Goal: Transaction & Acquisition: Purchase product/service

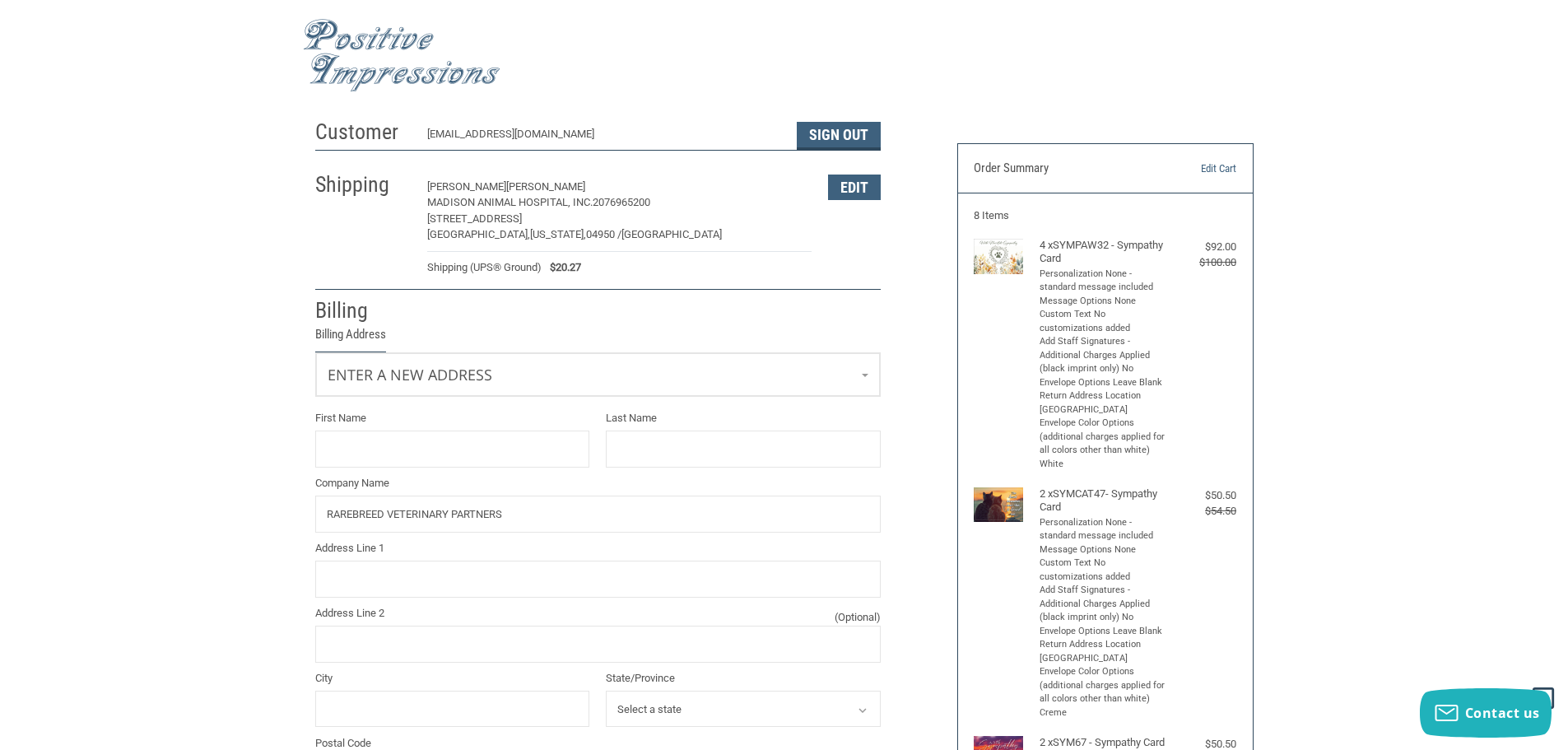
select select "US"
click at [539, 363] on link "Enter a new address" at bounding box center [598, 373] width 564 height 40
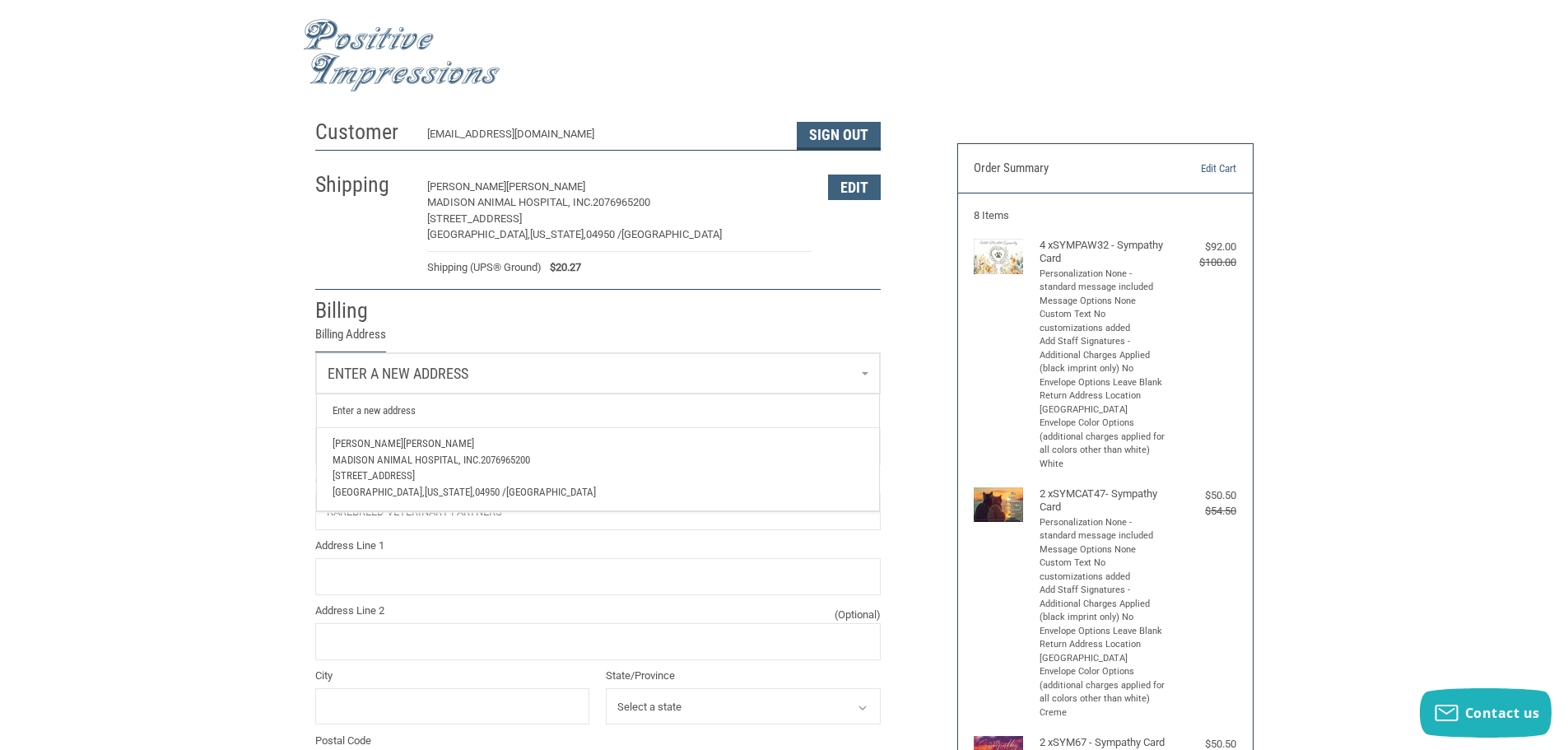
click at [527, 368] on link "Enter a new address" at bounding box center [598, 373] width 564 height 40
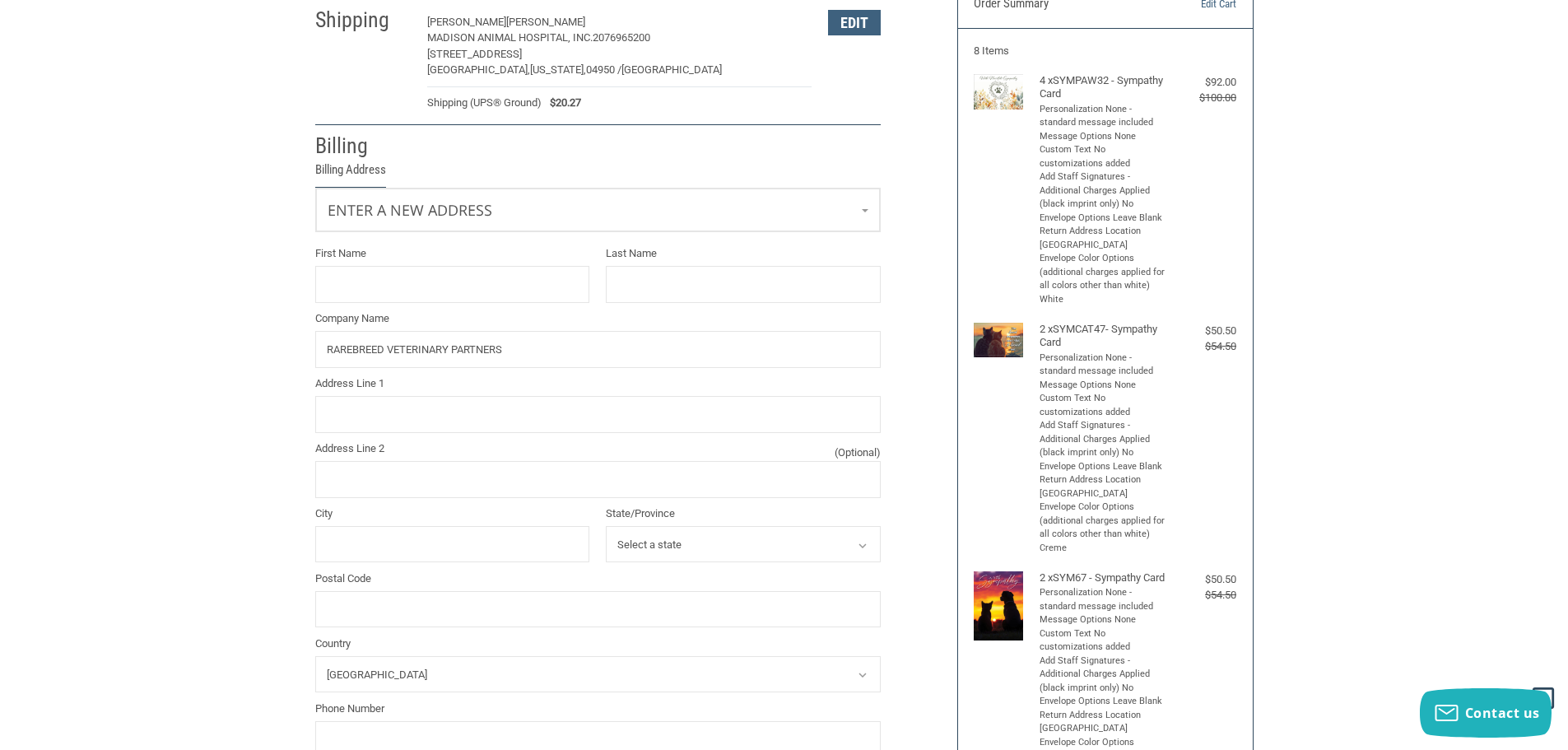
scroll to position [247, 0]
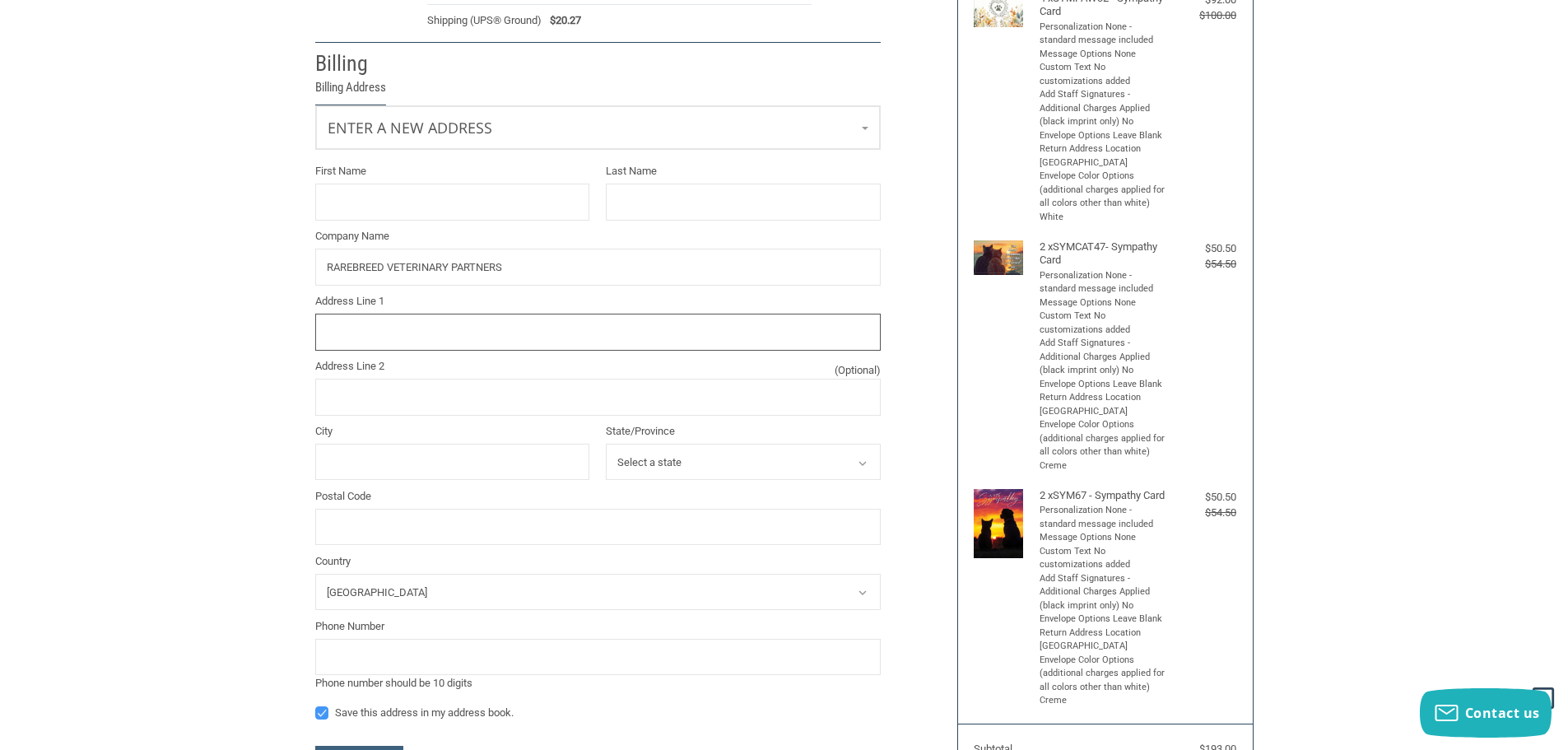
click at [391, 334] on input "Address Line 1" at bounding box center [598, 332] width 565 height 37
type input "[STREET_ADDRESS]"
type input "[GEOGRAPHIC_DATA]"
select select "ME"
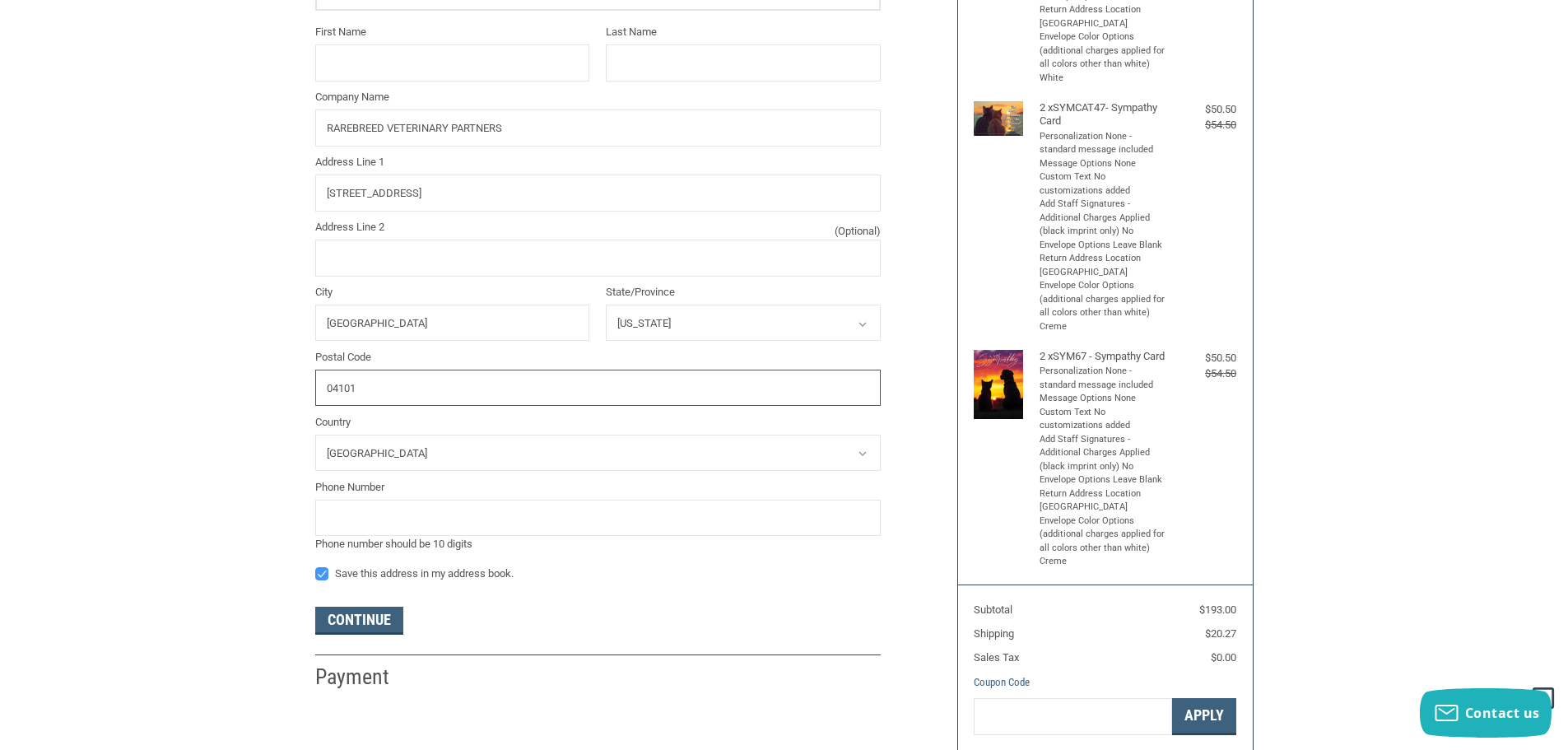
scroll to position [494, 0]
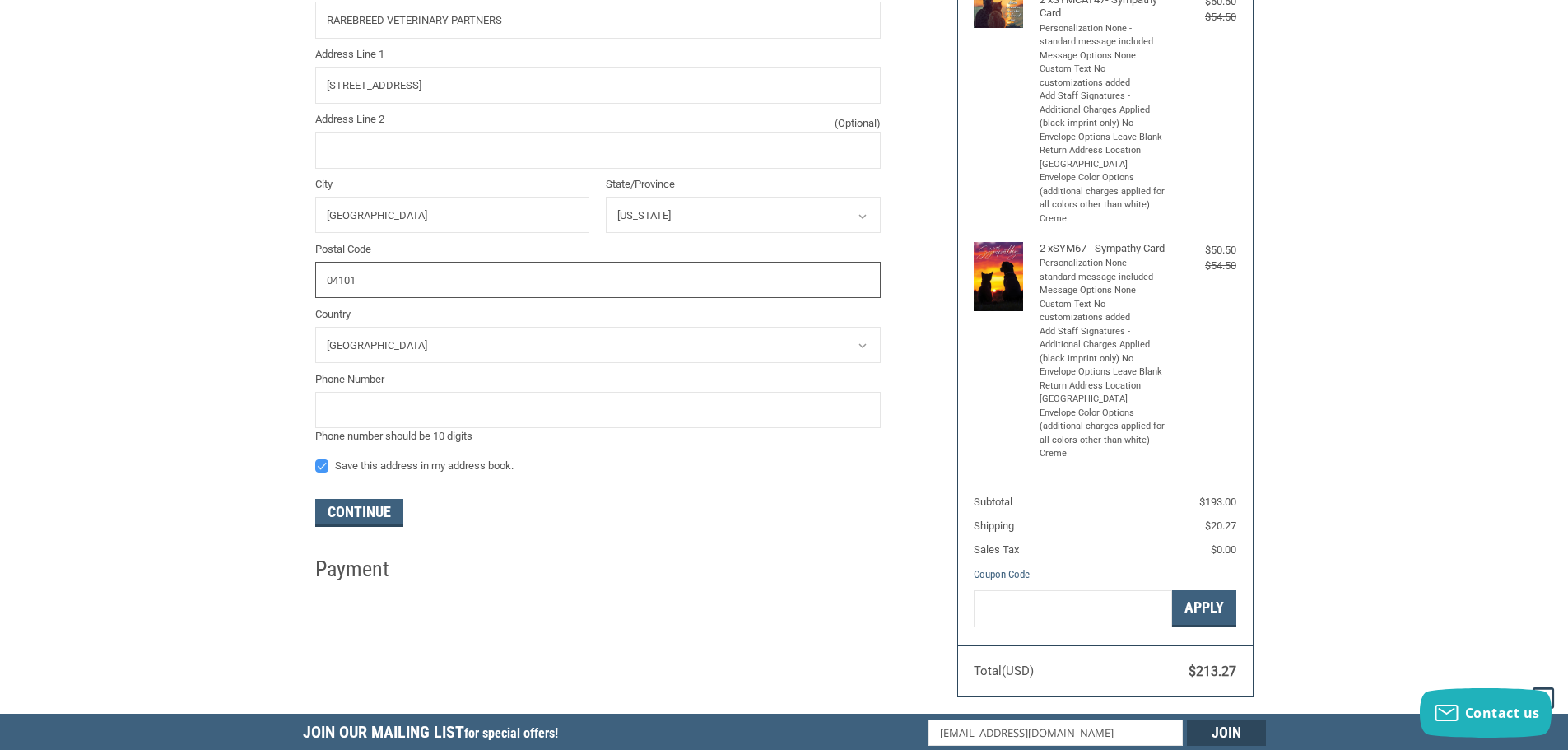
type input "04101"
drag, startPoint x: 308, startPoint y: 522, endPoint x: 321, endPoint y: 520, distance: 13.2
click at [308, 522] on div "Customer [EMAIL_ADDRESS][DOMAIN_NAME] Sign Out Shipping [PERSON_NAME][GEOGRAPHI…" at bounding box center [624, 100] width 642 height 965
click at [323, 520] on button "Continue" at bounding box center [359, 513] width 88 height 28
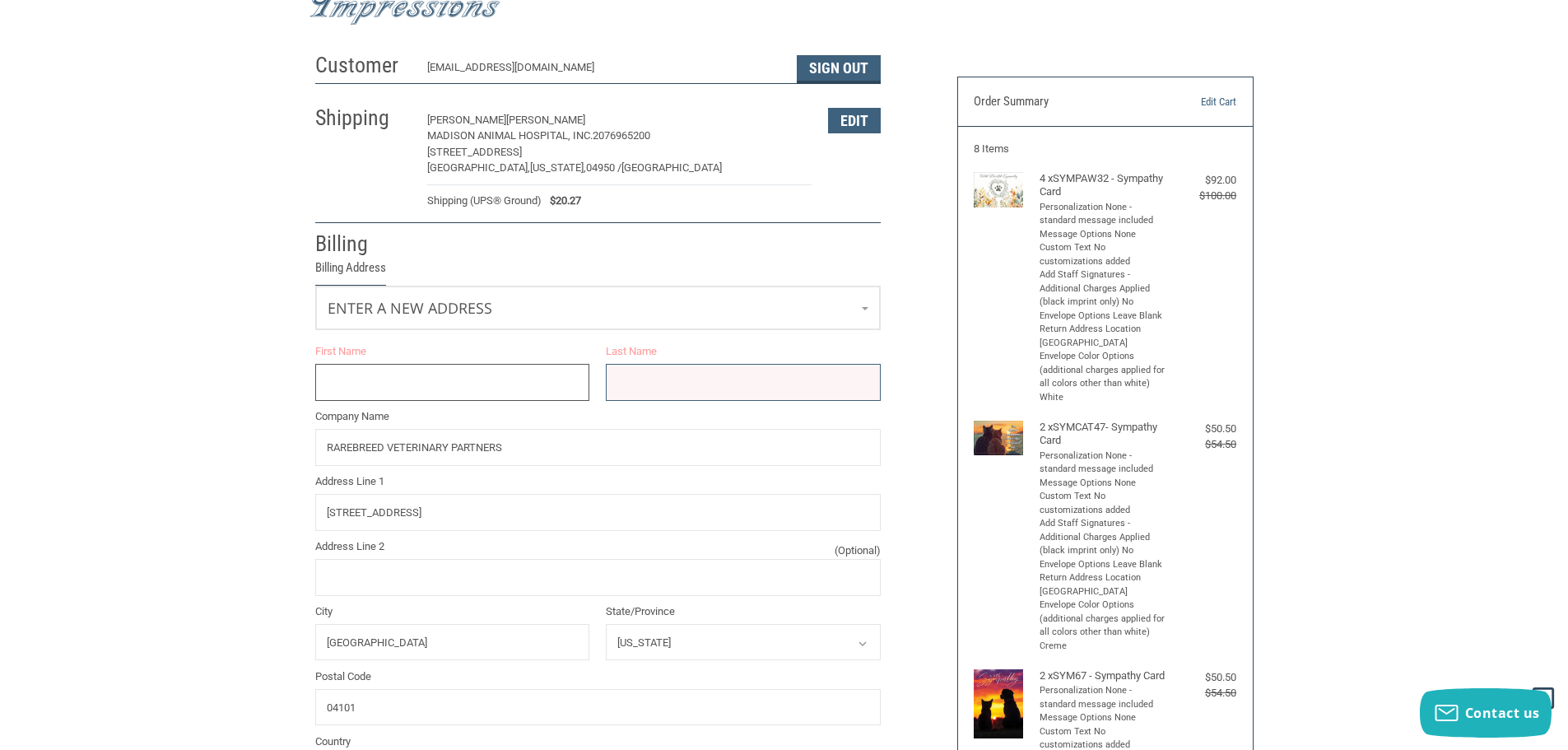
scroll to position [65, 0]
click at [862, 311] on link "Enter a new address" at bounding box center [598, 308] width 564 height 40
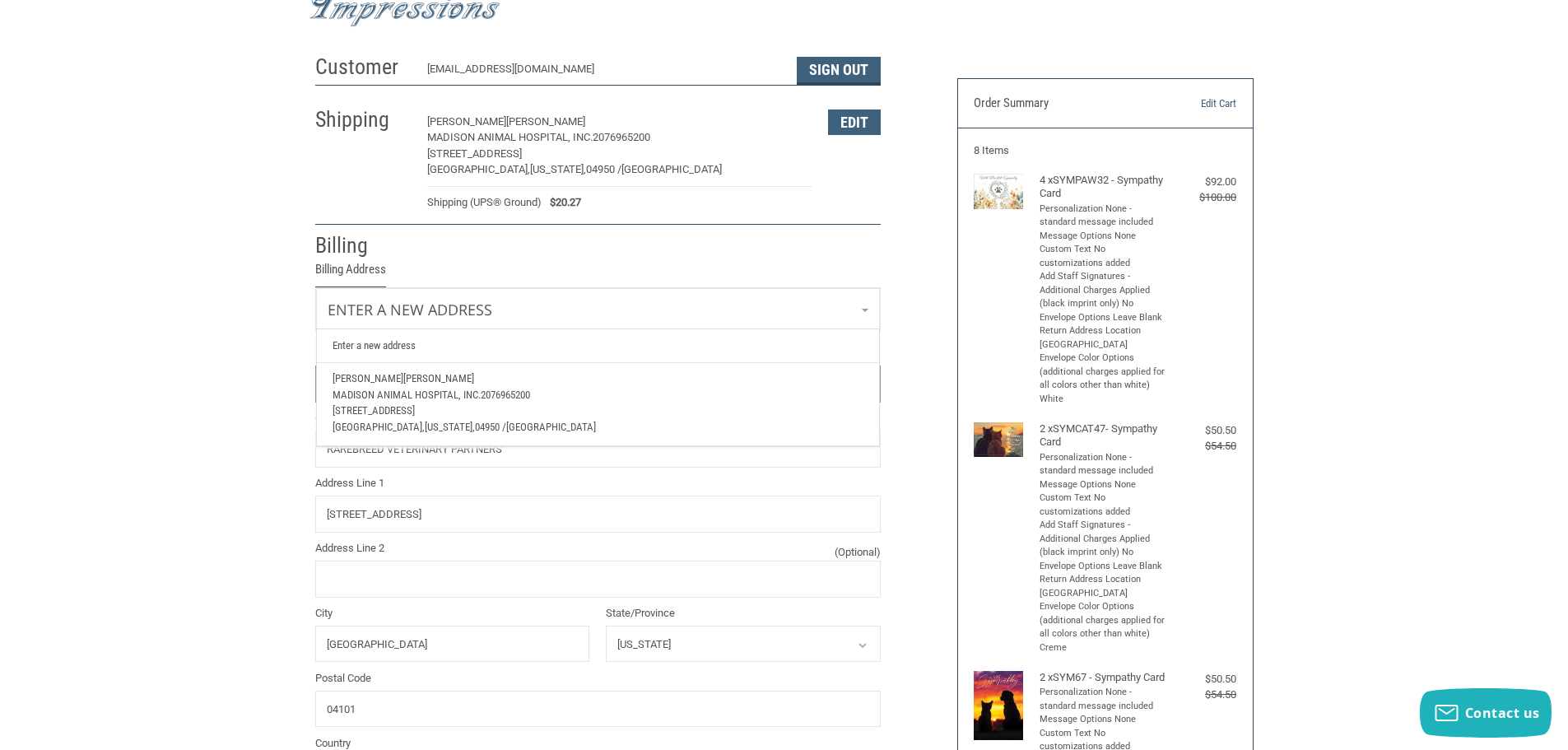
click at [885, 248] on div "Customer [EMAIL_ADDRESS][DOMAIN_NAME] Sign Out Shipping [PERSON_NAME][GEOGRAPHI…" at bounding box center [624, 529] width 642 height 965
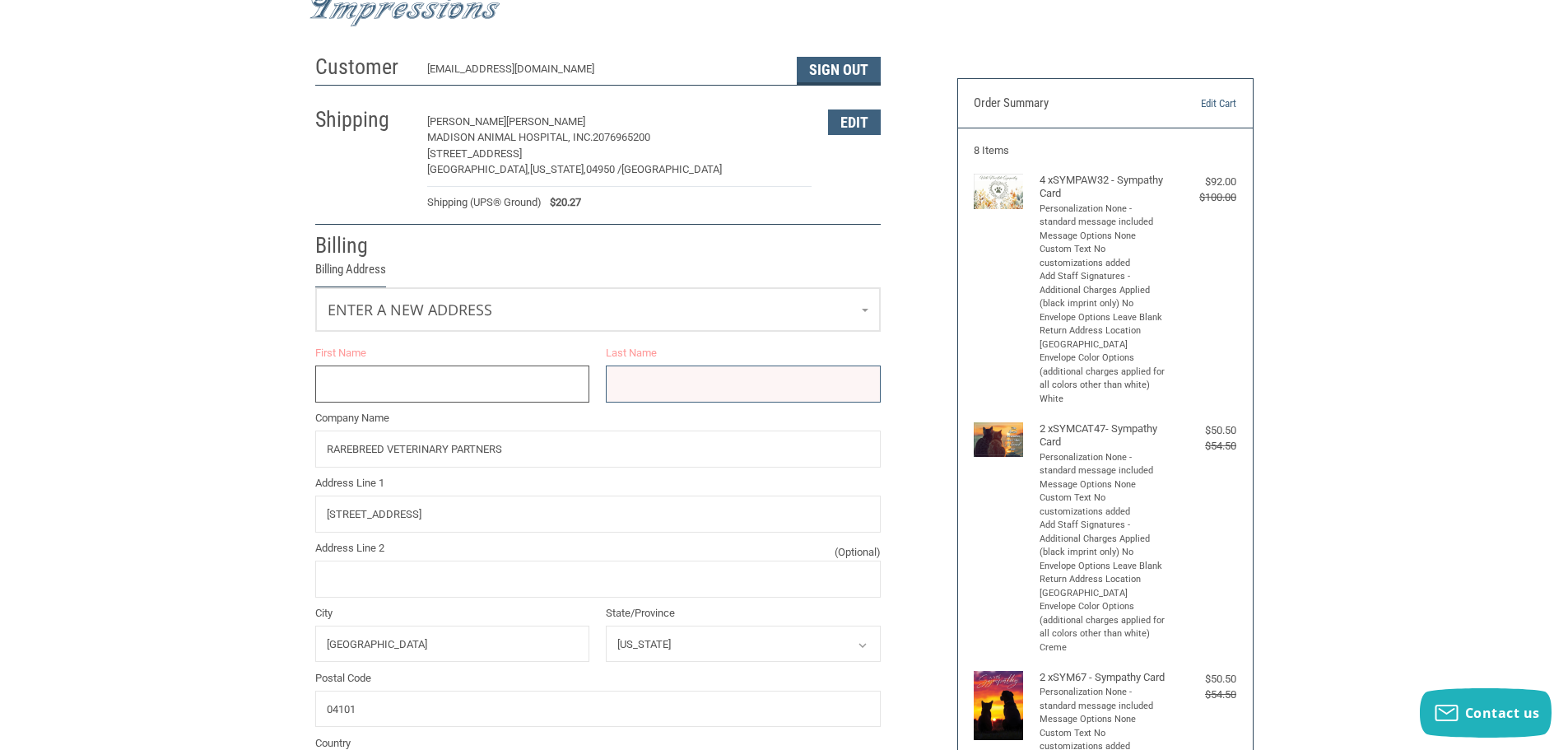
click at [485, 377] on input "First Name" at bounding box center [453, 383] width 275 height 37
type input "[PERSON_NAME]"
click at [661, 383] on input "Last Name" at bounding box center [743, 383] width 275 height 37
type input "[PERSON_NAME]"
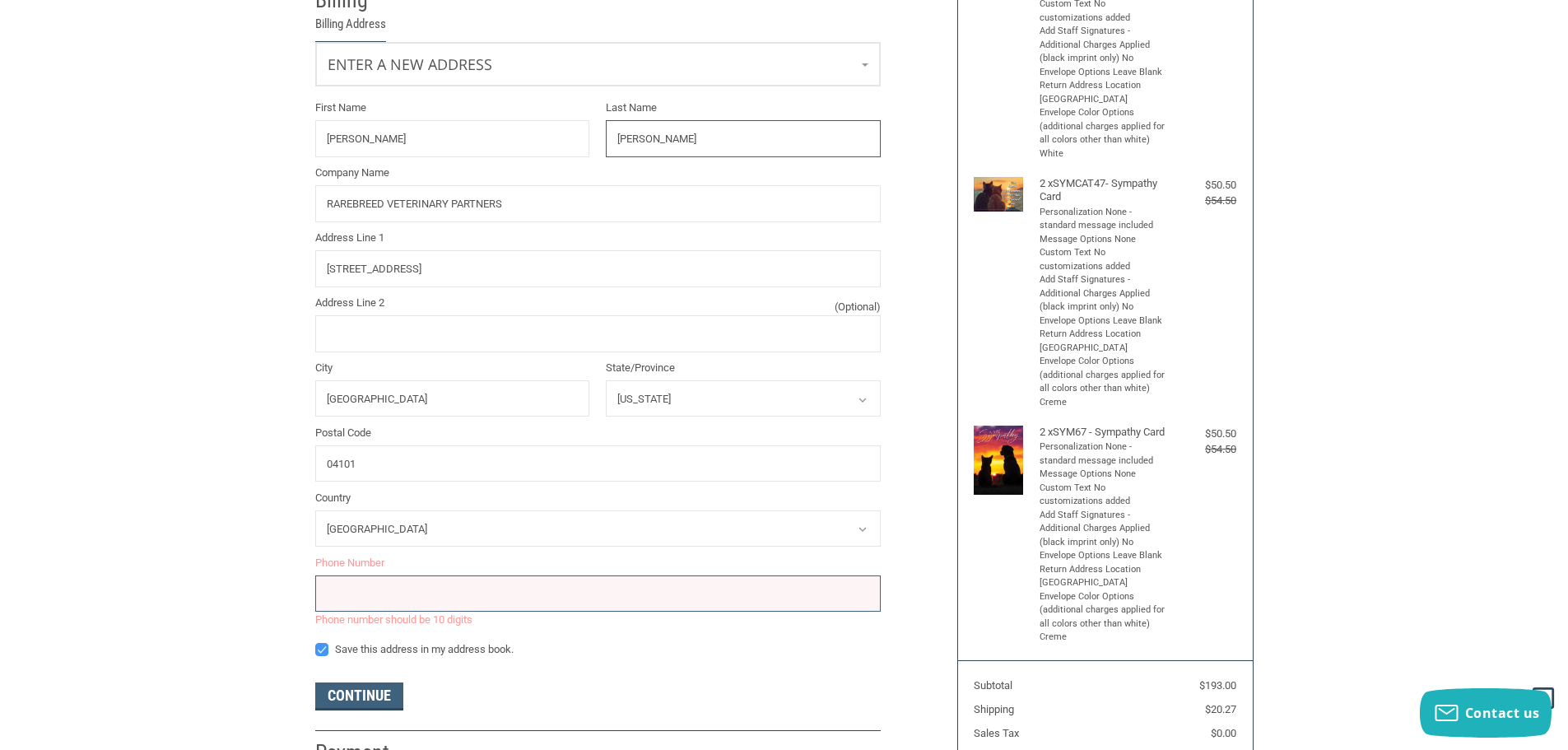
scroll to position [312, 0]
click at [655, 591] on input "tel" at bounding box center [598, 592] width 565 height 37
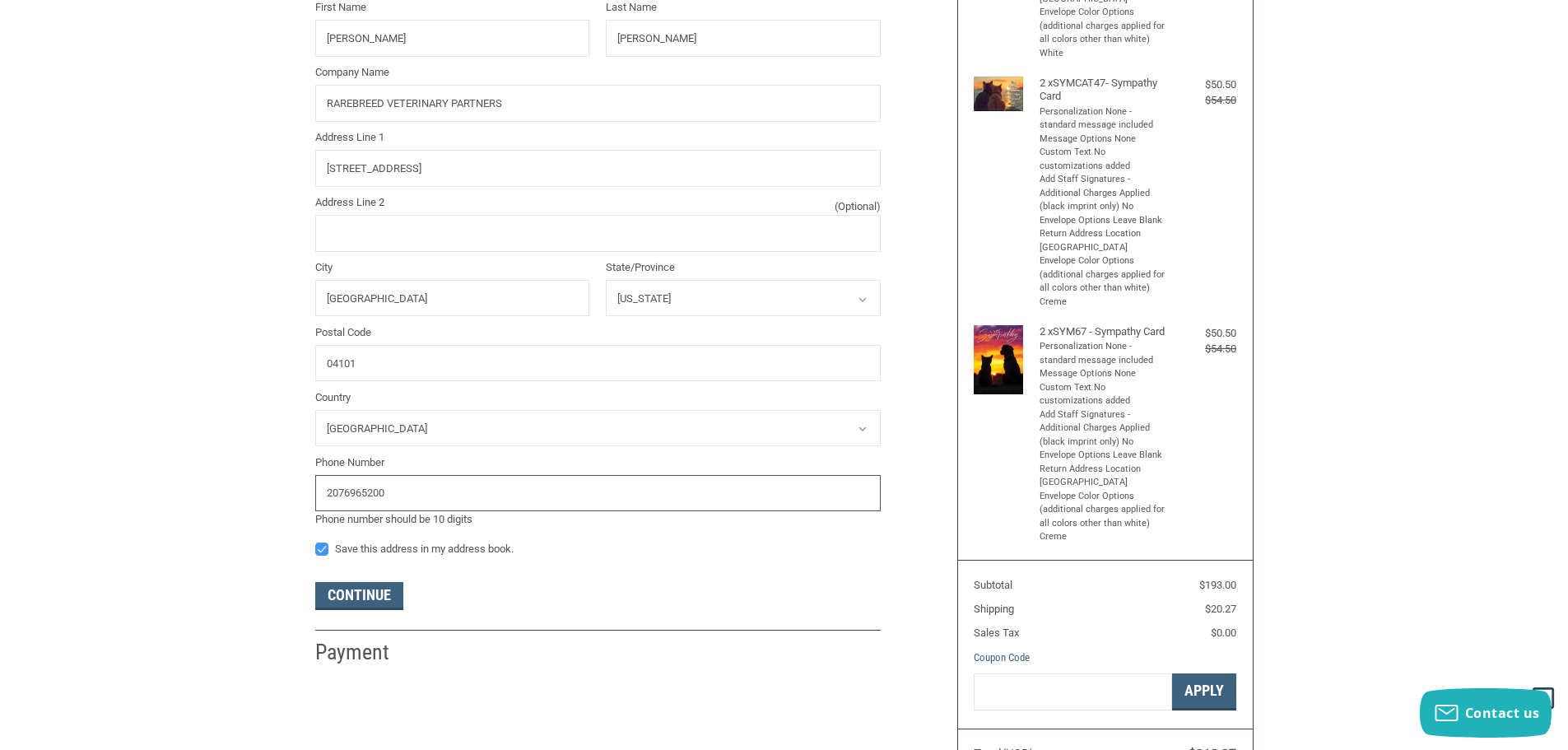
scroll to position [411, 0]
type input "2076965200"
click at [367, 591] on button "Continue" at bounding box center [359, 595] width 88 height 28
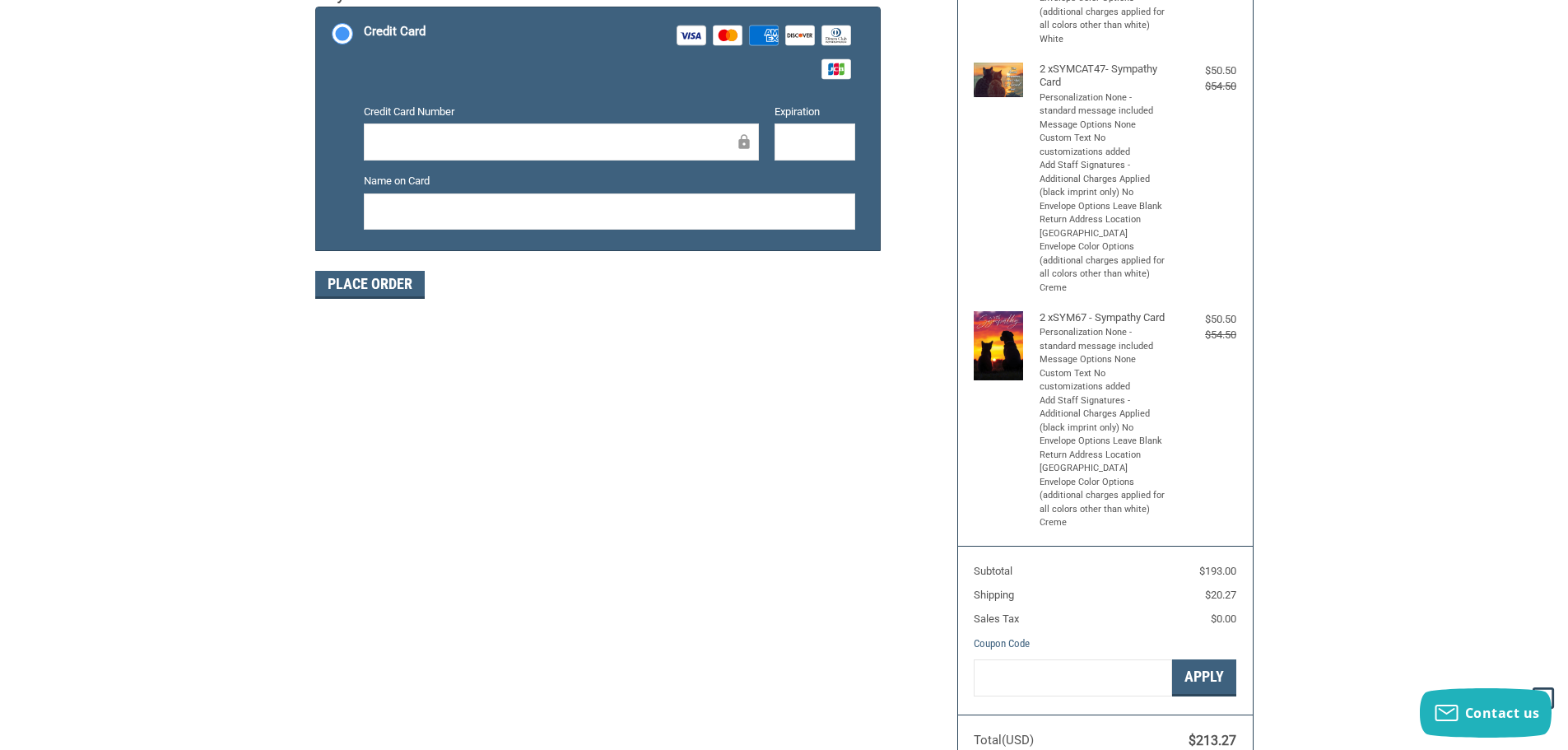
scroll to position [247, 0]
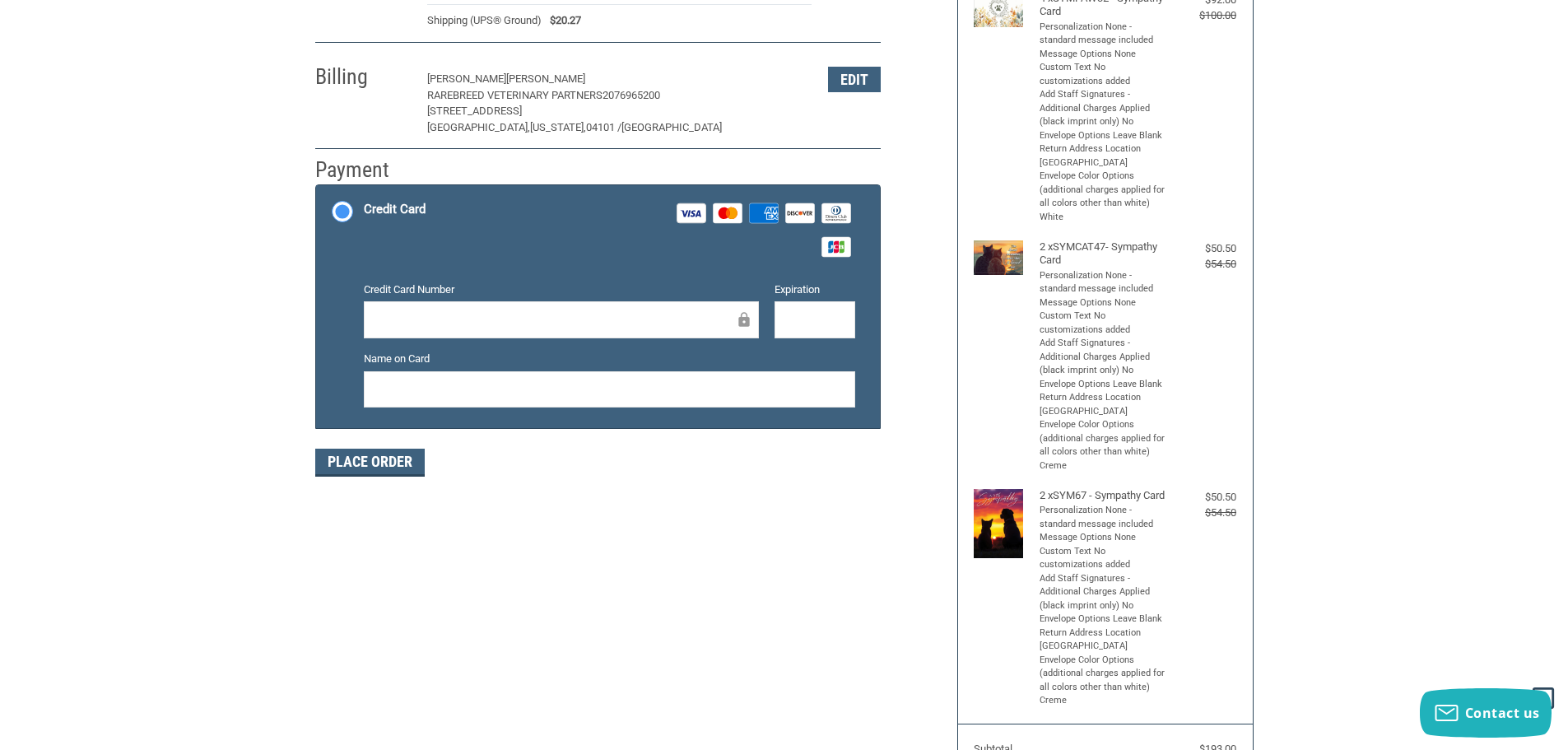
click at [882, 24] on div "Customer [EMAIL_ADDRESS][DOMAIN_NAME] Sign Out Shipping [PERSON_NAME] MADISON A…" at bounding box center [624, 180] width 642 height 632
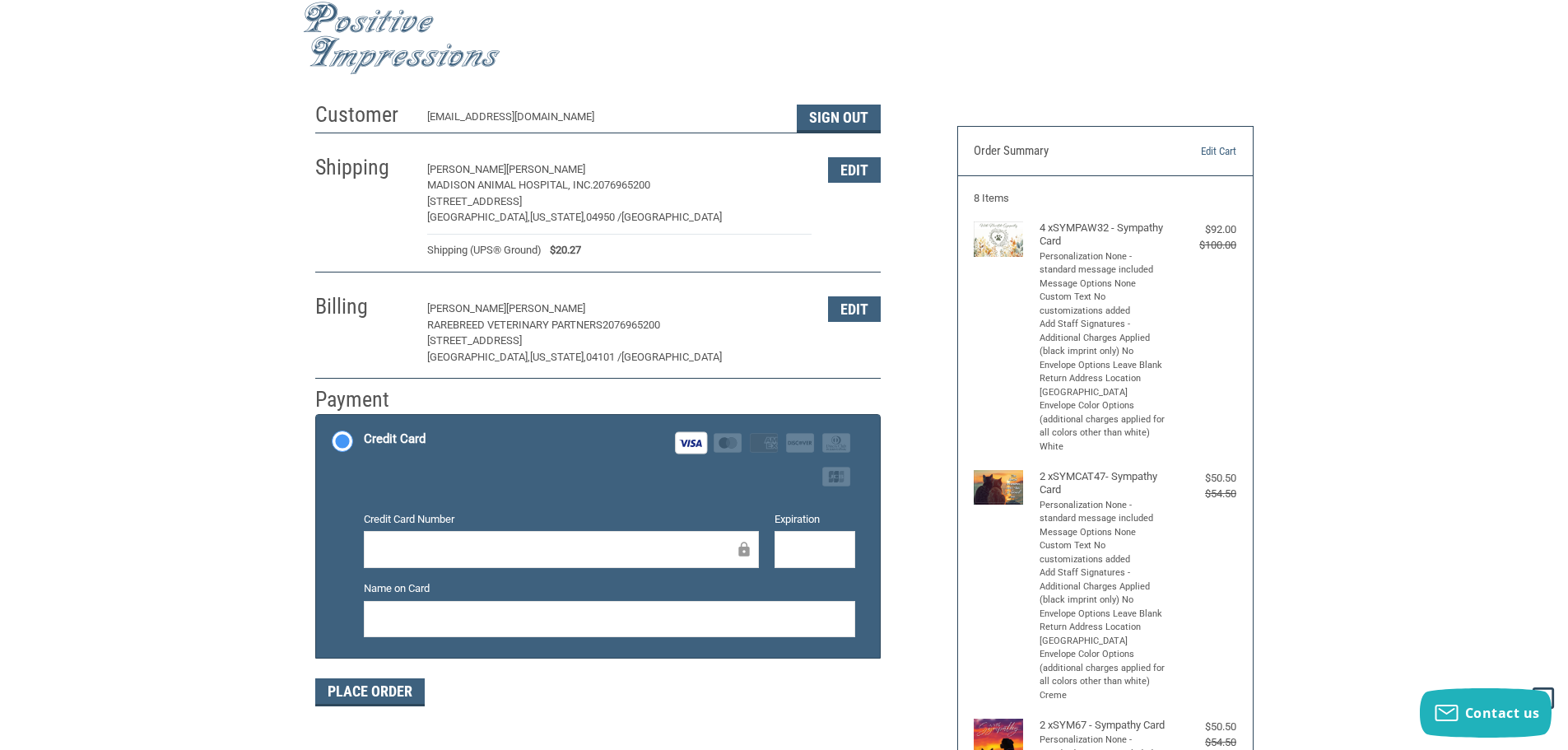
scroll to position [0, 0]
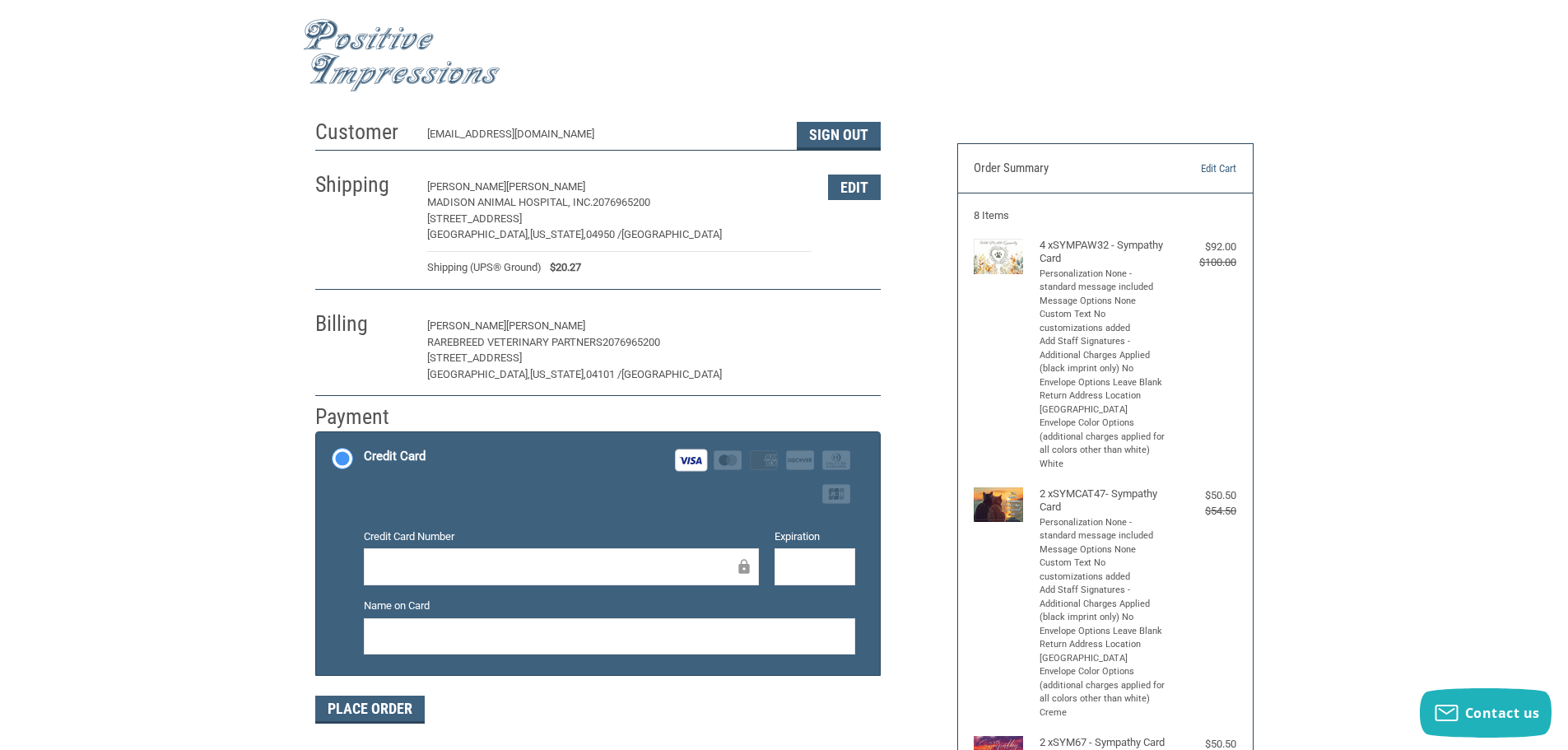
click at [852, 322] on button "Edit" at bounding box center [854, 326] width 52 height 25
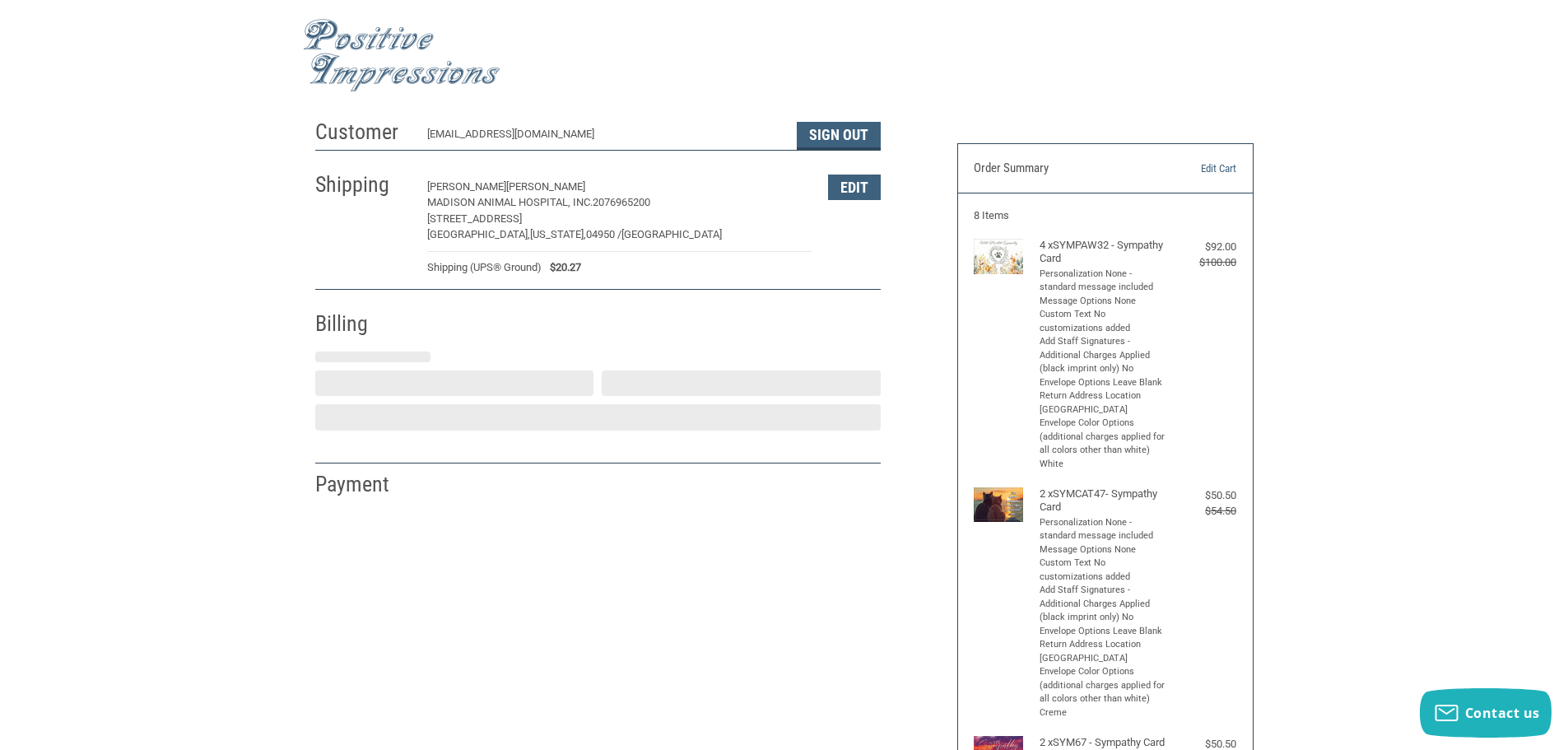
select select "ME"
select select "US"
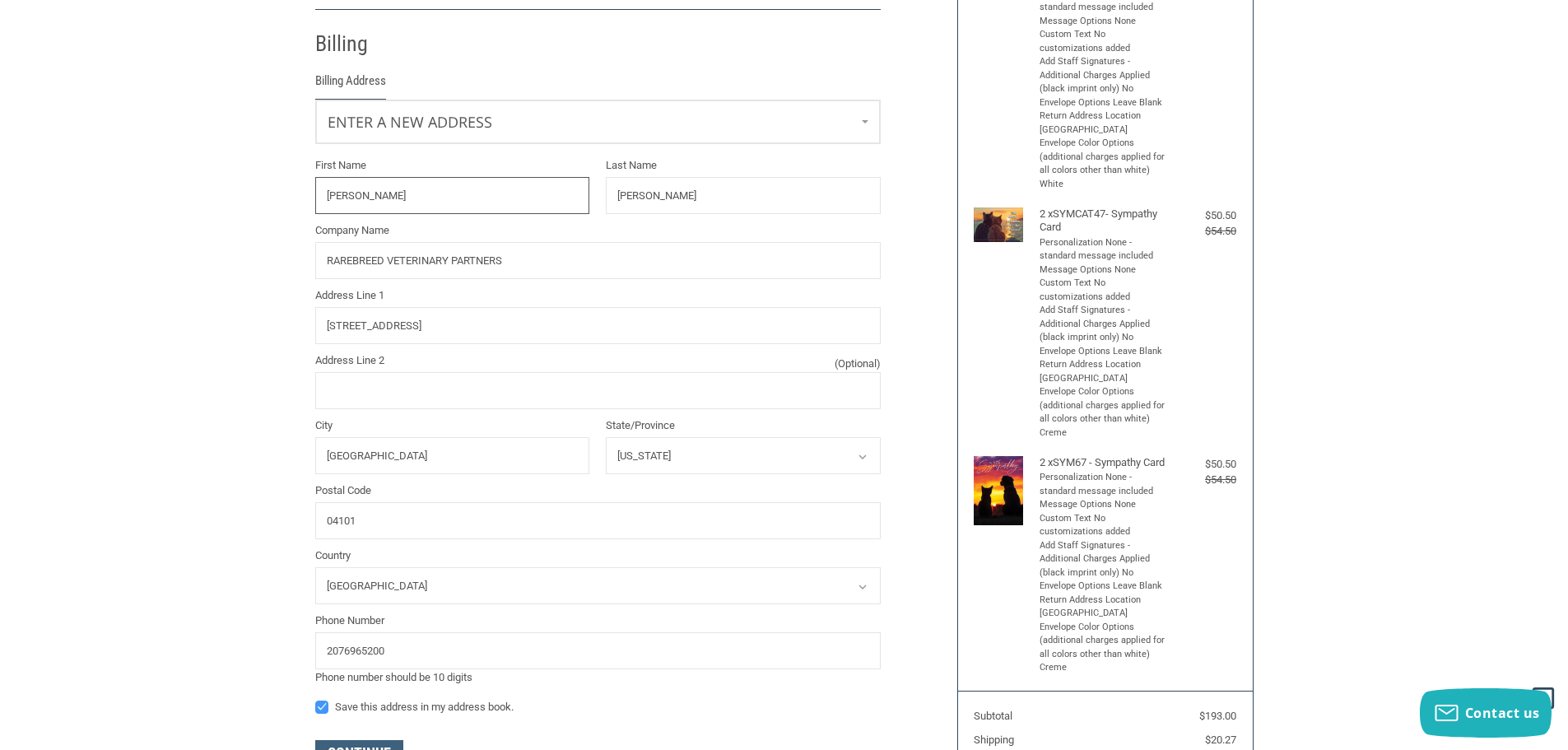
scroll to position [291, 0]
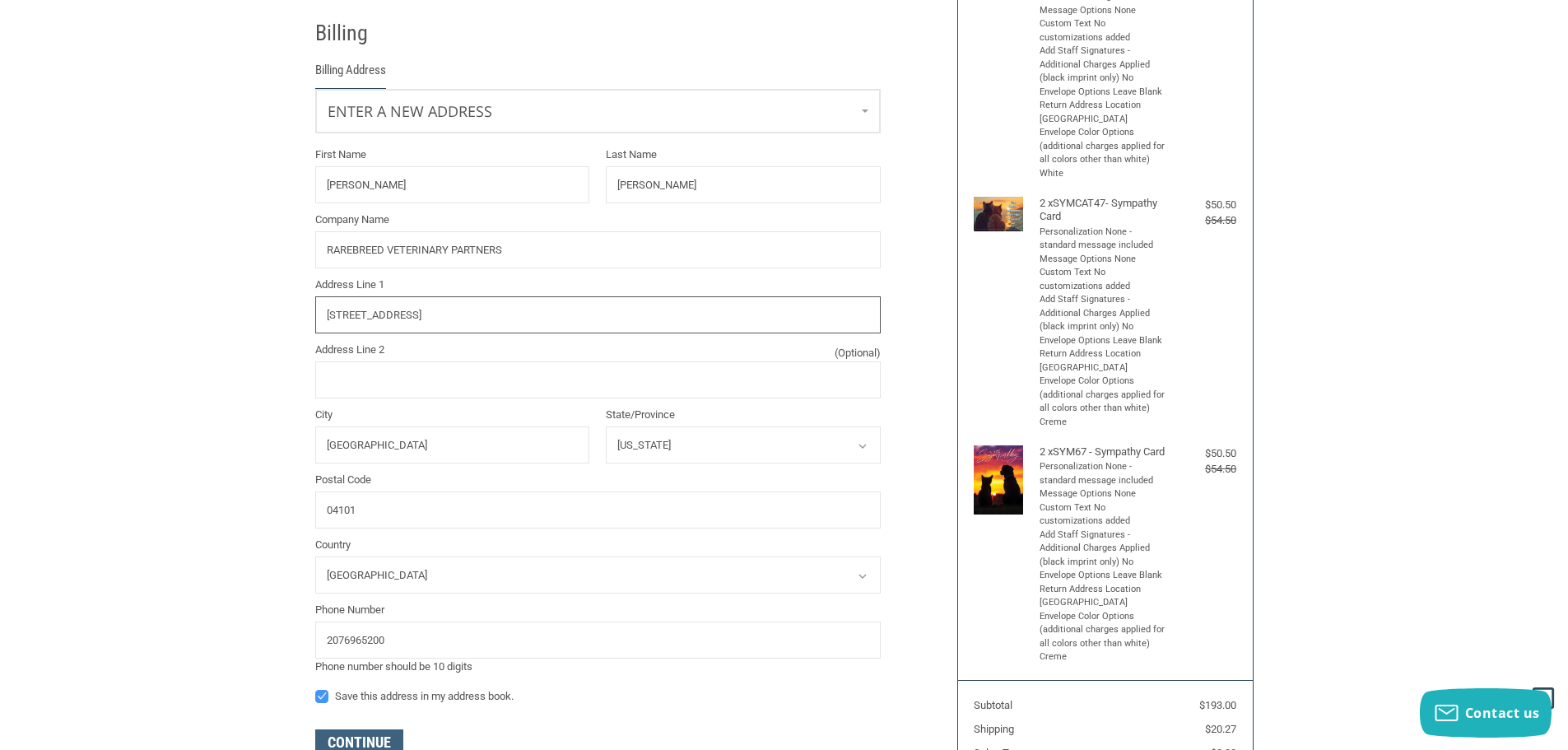
click at [412, 317] on input "[STREET_ADDRESS]" at bounding box center [598, 314] width 565 height 37
drag, startPoint x: 412, startPoint y: 317, endPoint x: 317, endPoint y: 336, distance: 96.9
click at [317, 336] on div "First Name [PERSON_NAME] Last Name [PERSON_NAME] Company Name RAREBREED VETERIN…" at bounding box center [598, 410] width 582 height 529
type input "[STREET_ADDRESS]"
drag, startPoint x: 397, startPoint y: 445, endPoint x: 277, endPoint y: 458, distance: 120.7
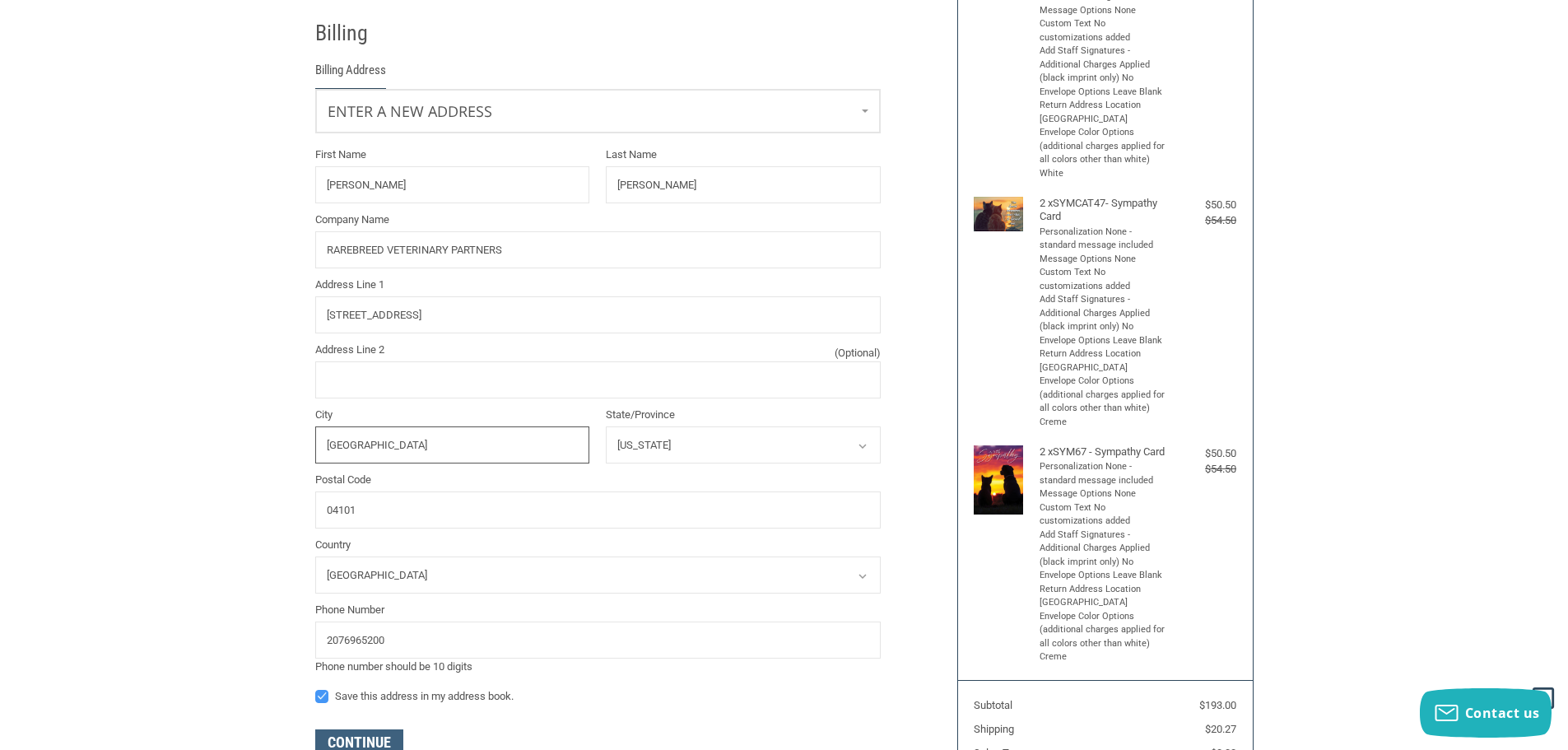
click at [277, 457] on div "Customer [EMAIL_ADDRESS][DOMAIN_NAME] Sign Out Shipping [PERSON_NAME][GEOGRAPHI…" at bounding box center [784, 368] width 1568 height 1096
type input "MADISON"
click at [340, 306] on input "[STREET_ADDRESS]" at bounding box center [598, 314] width 565 height 37
type input "[STREET_ADDRESS]"
click at [373, 514] on input "04101" at bounding box center [598, 510] width 565 height 37
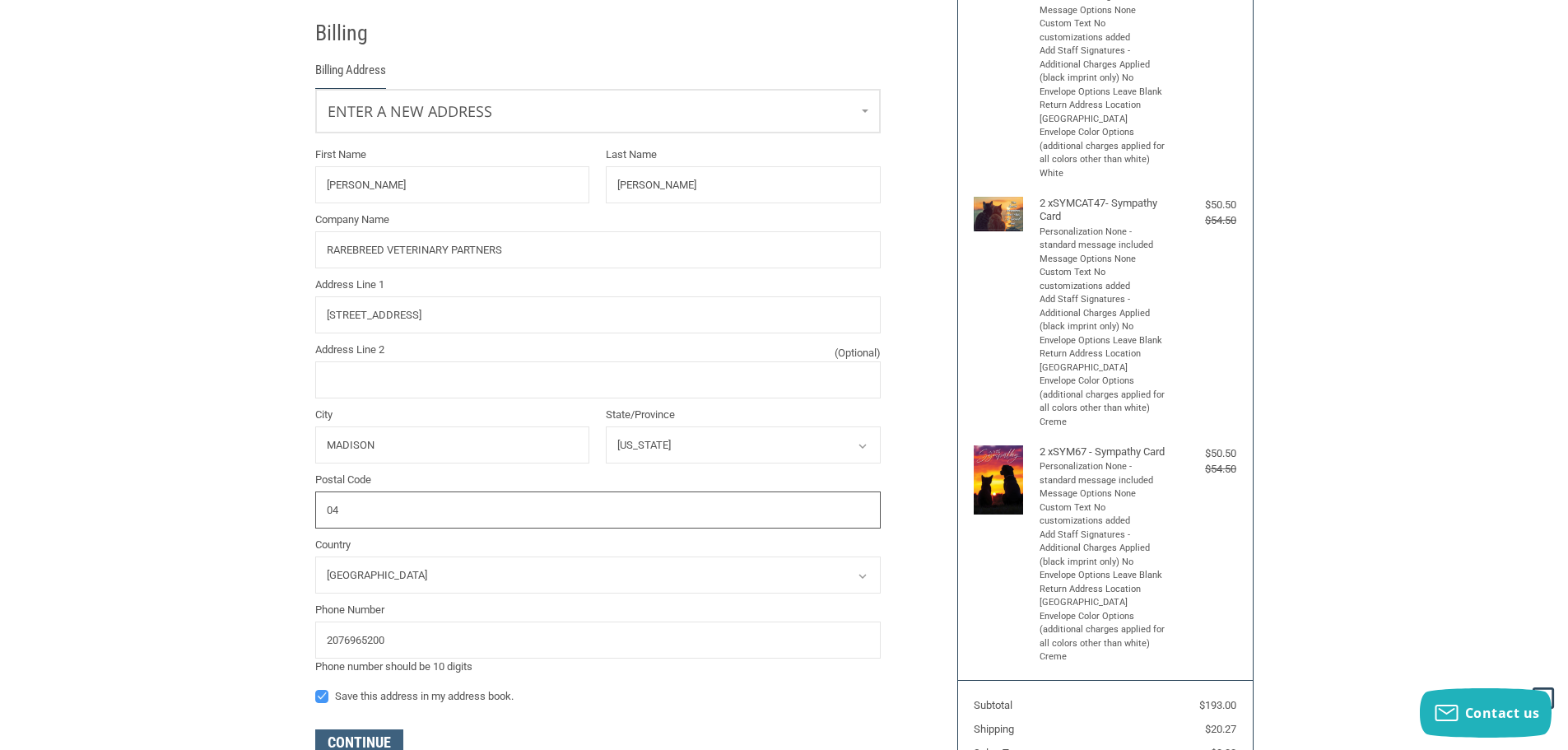
type input "0"
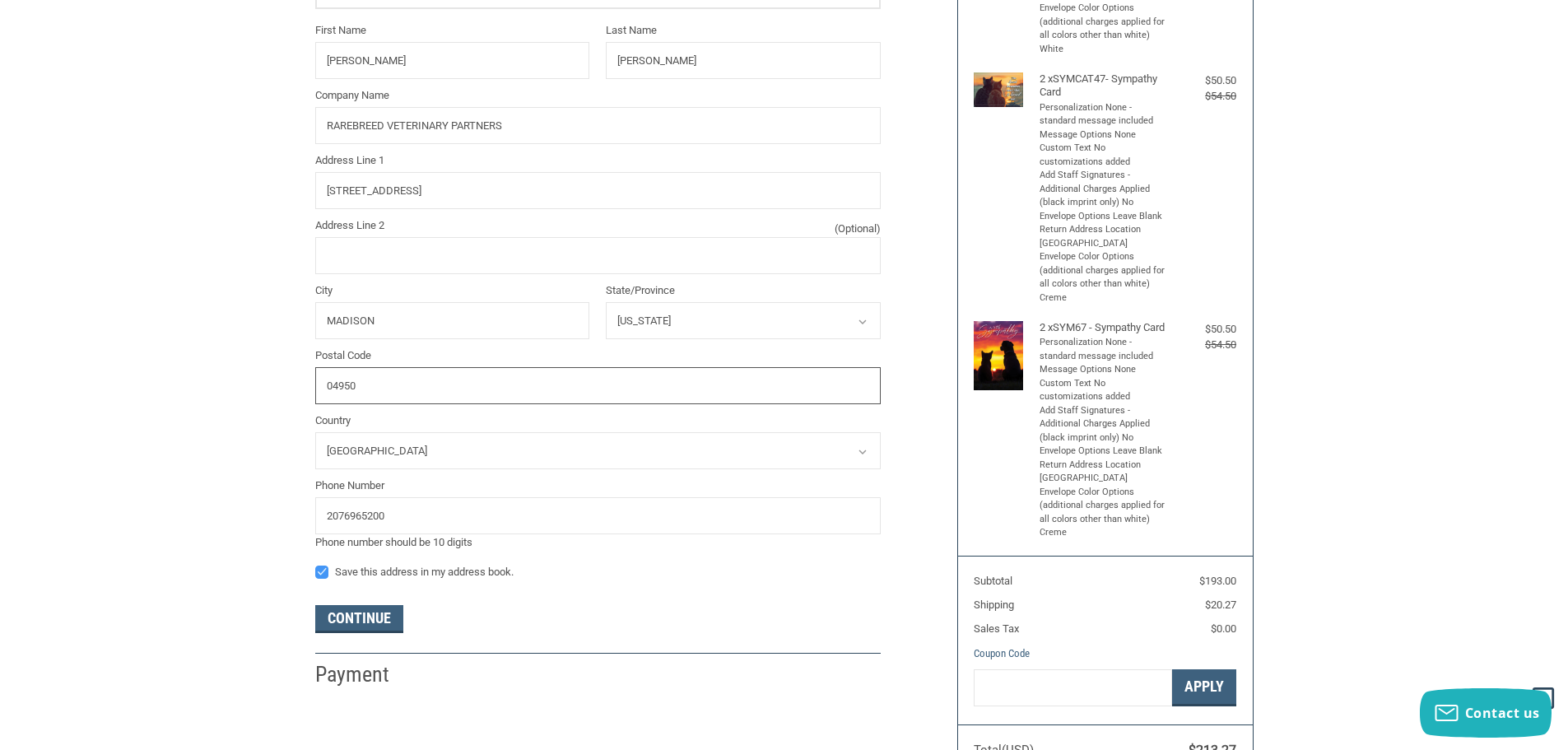
scroll to position [455, 0]
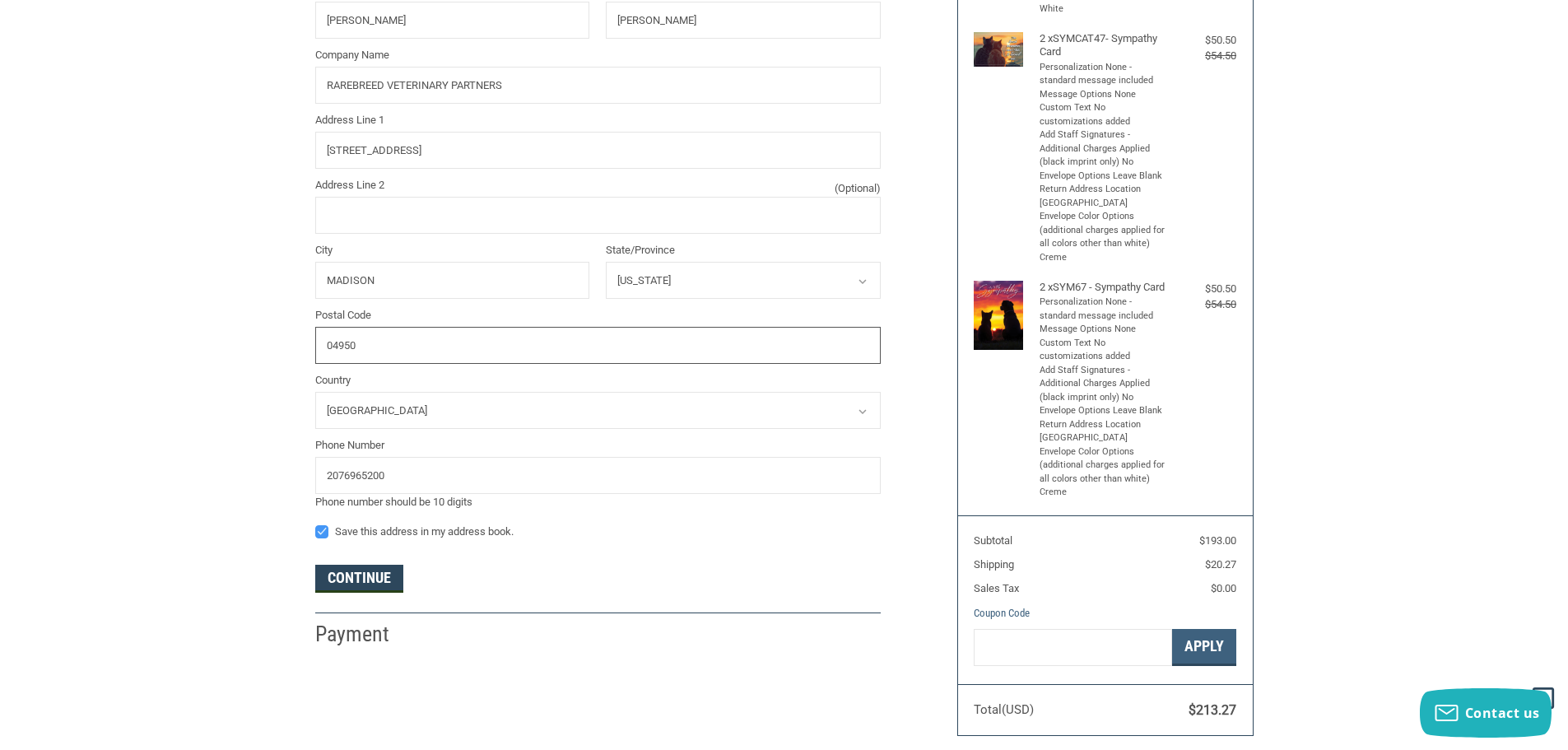
type input "04950"
click at [384, 582] on button "Continue" at bounding box center [359, 578] width 88 height 28
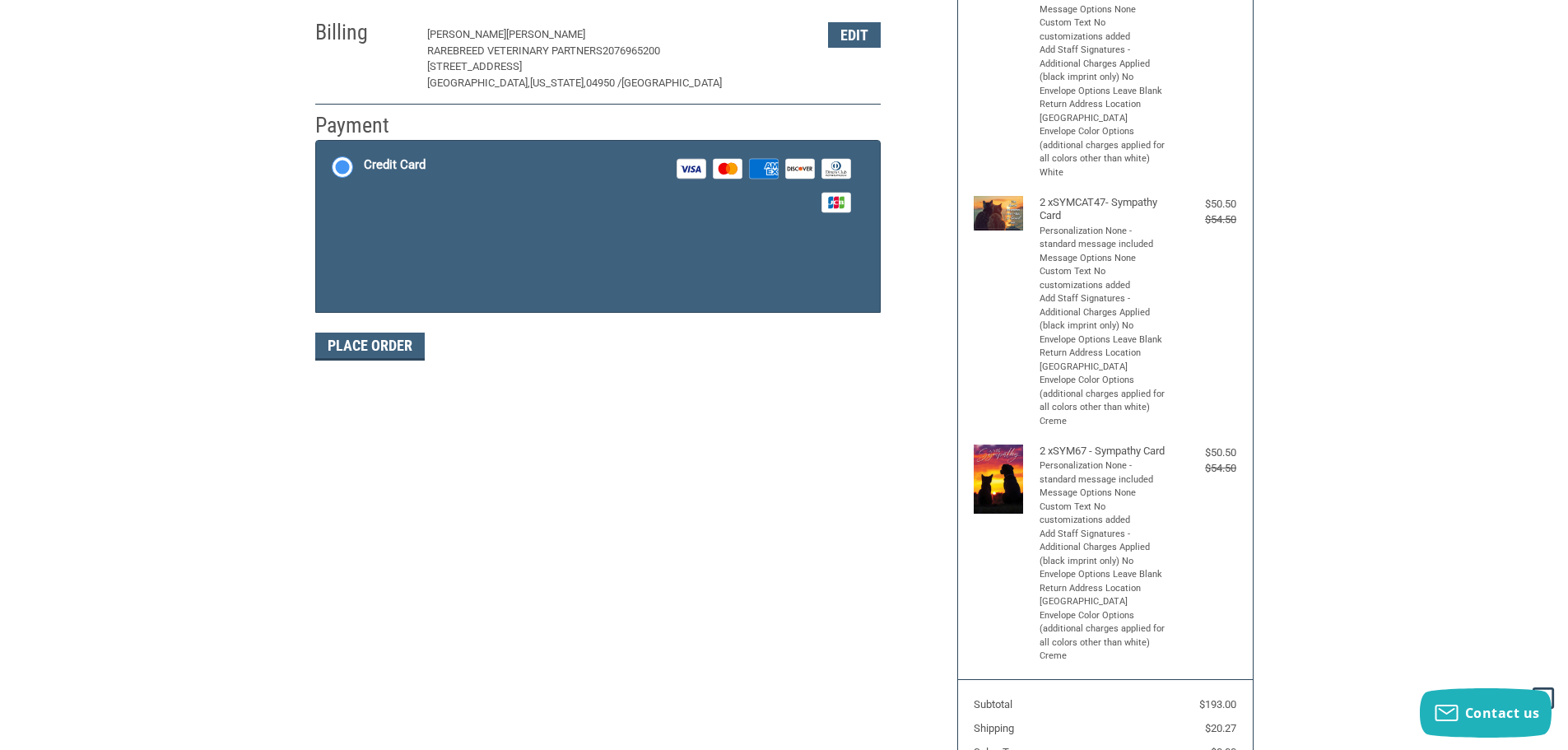
scroll to position [247, 0]
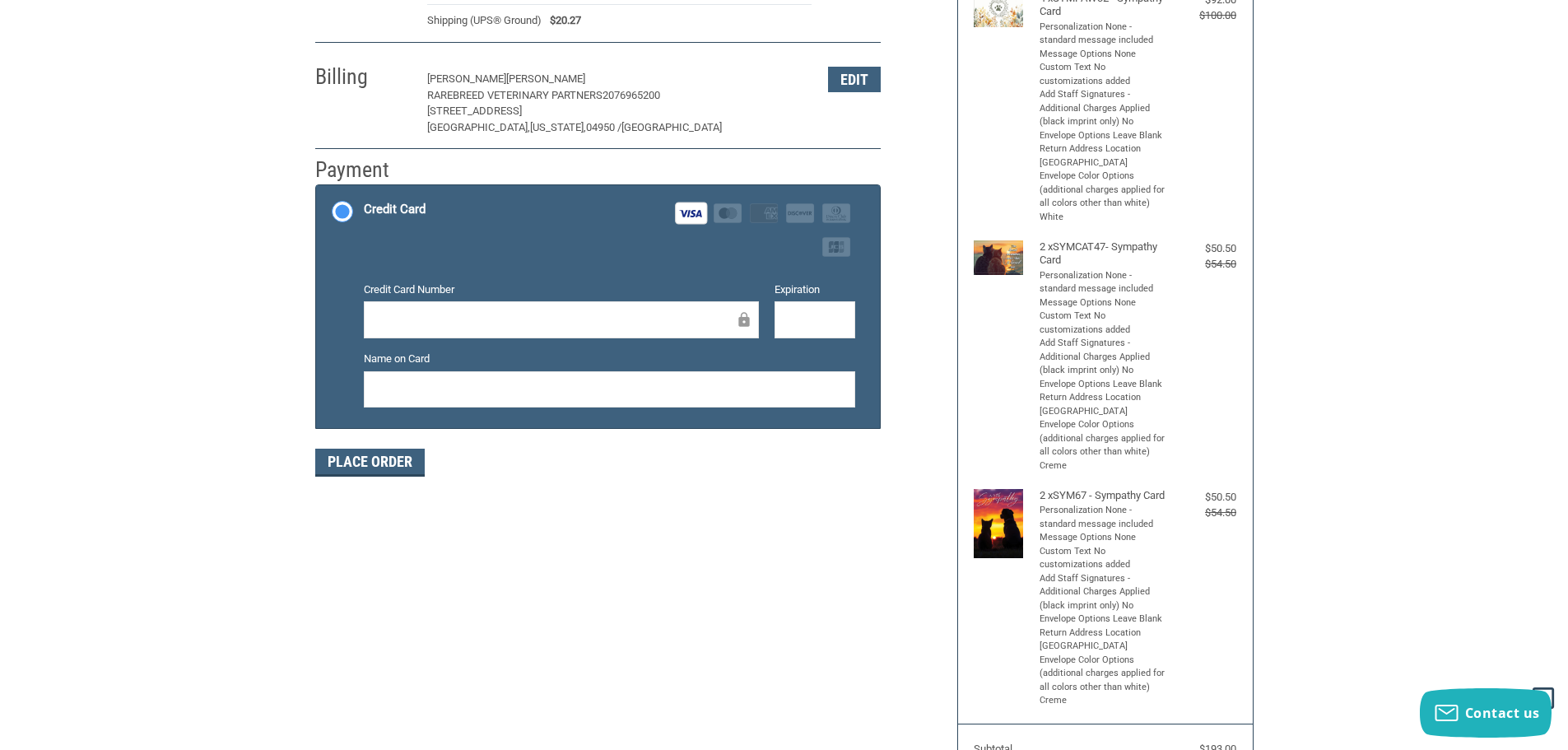
click at [822, 297] on label "Expiration" at bounding box center [814, 289] width 81 height 17
click at [336, 462] on button "Place Order" at bounding box center [370, 463] width 110 height 28
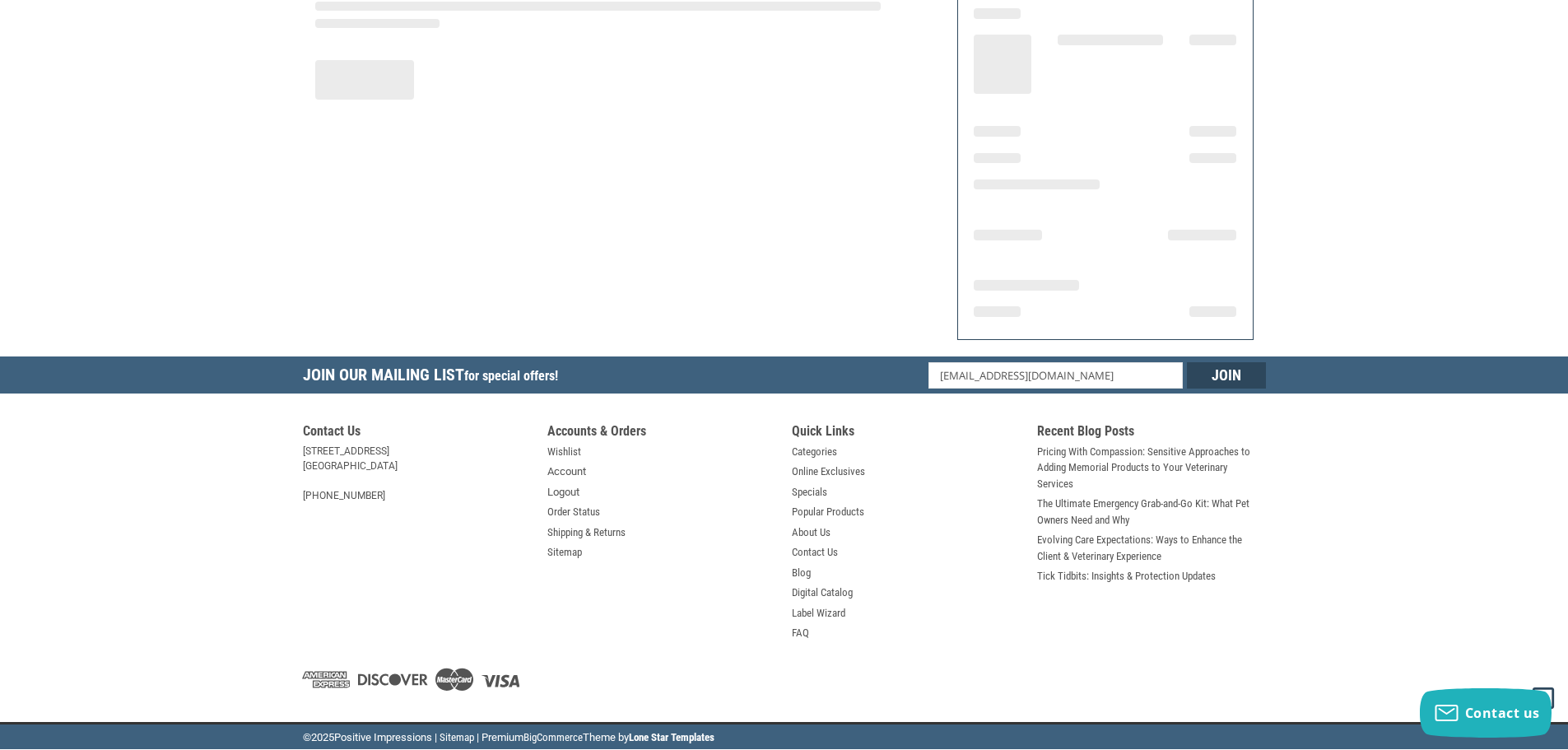
scroll to position [198, 0]
